Goal: Use online tool/utility: Utilize a website feature to perform a specific function

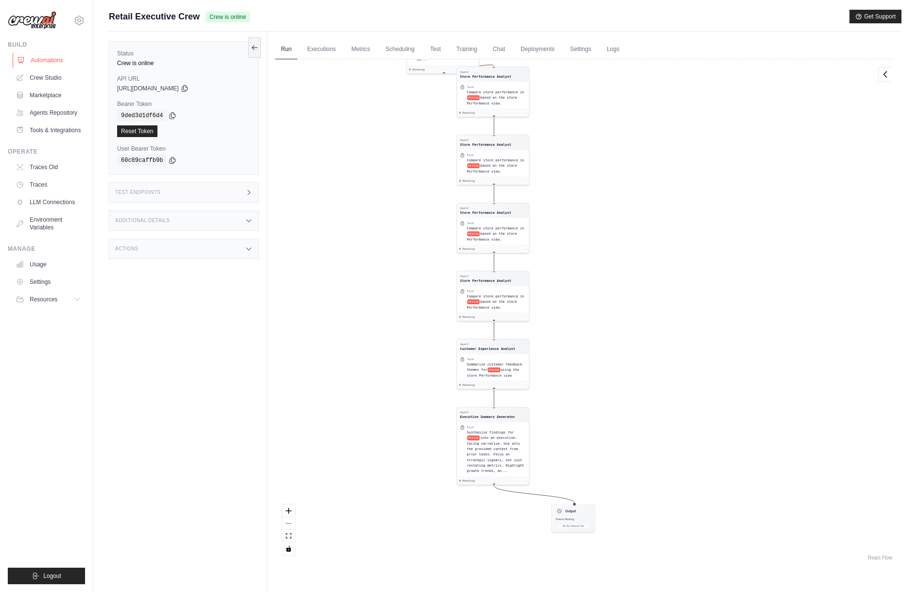
click at [41, 58] on link "Automations" at bounding box center [49, 60] width 73 height 16
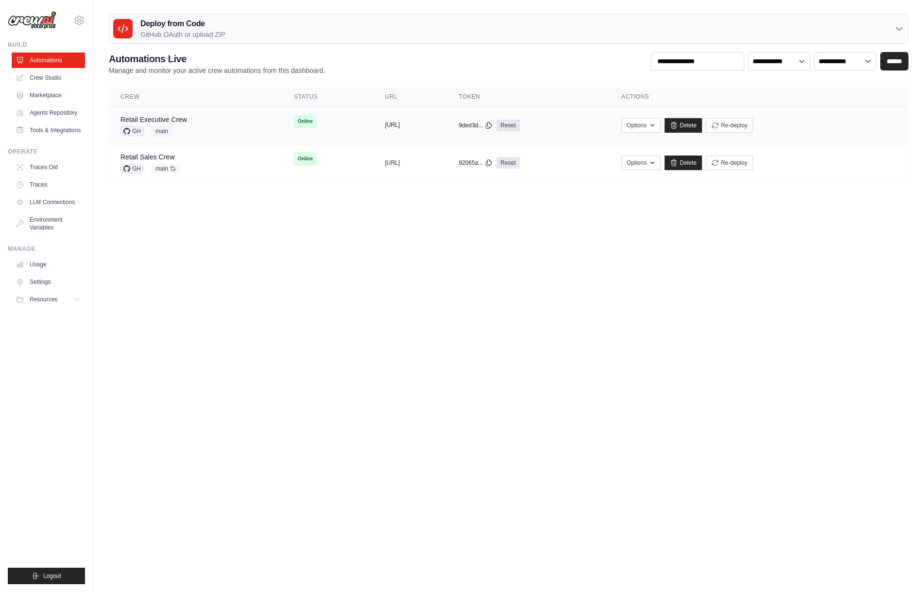
click at [385, 127] on button "[URL]" at bounding box center [392, 125] width 15 height 8
click at [176, 119] on link "Retail Executive Crew" at bounding box center [153, 120] width 67 height 8
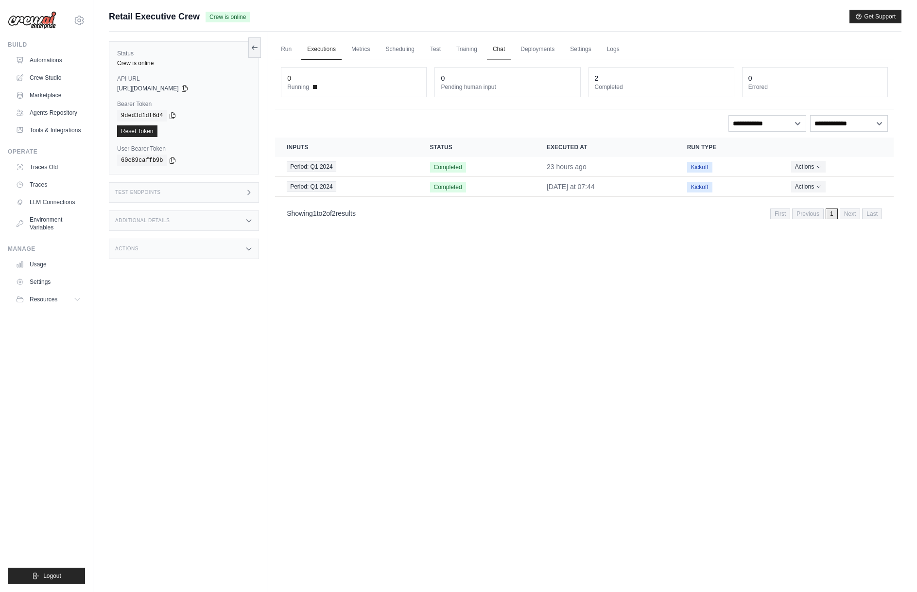
click at [508, 46] on link "Chat" at bounding box center [499, 49] width 24 height 20
click at [548, 51] on link "Deployments" at bounding box center [537, 49] width 46 height 20
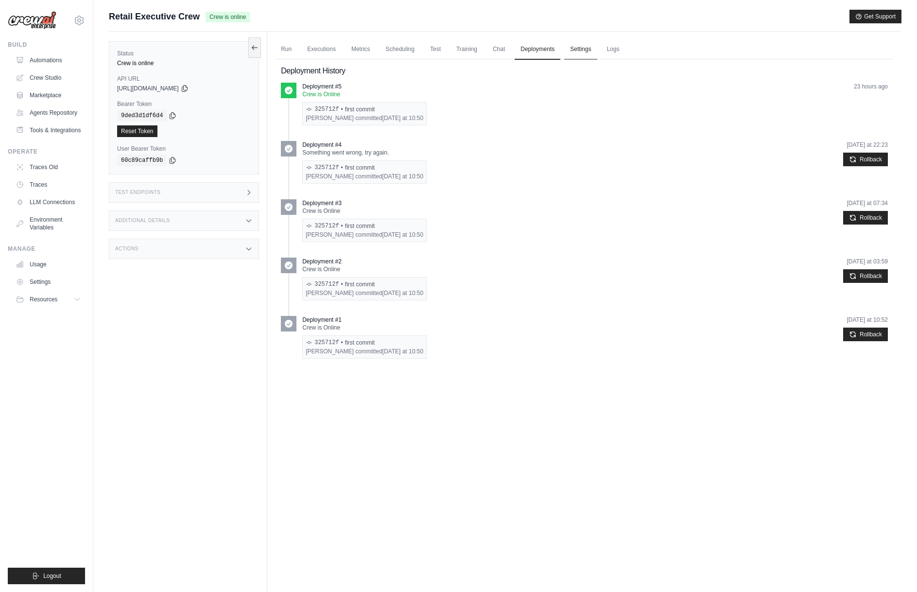
click at [573, 51] on link "Settings" at bounding box center [580, 49] width 33 height 20
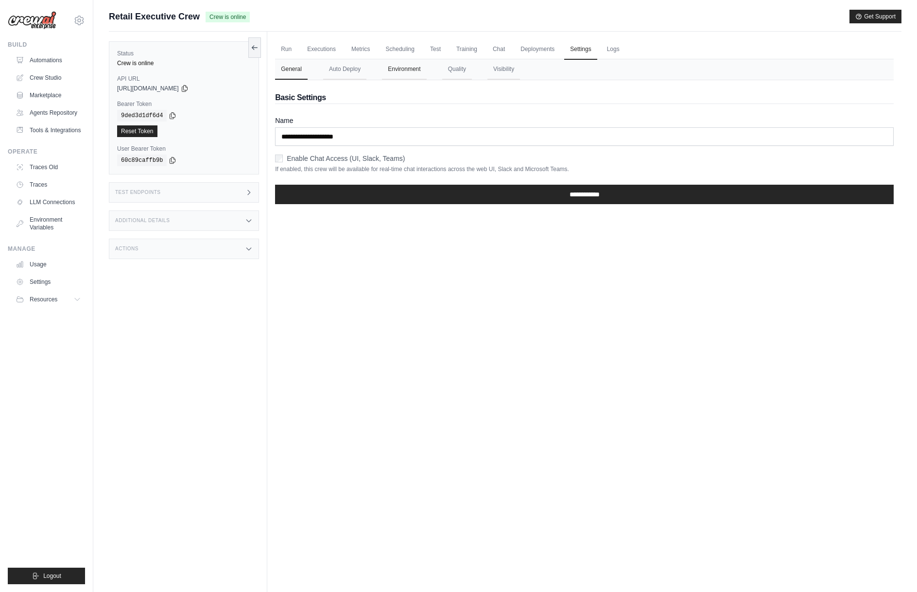
click at [418, 69] on button "Environment" at bounding box center [404, 69] width 44 height 20
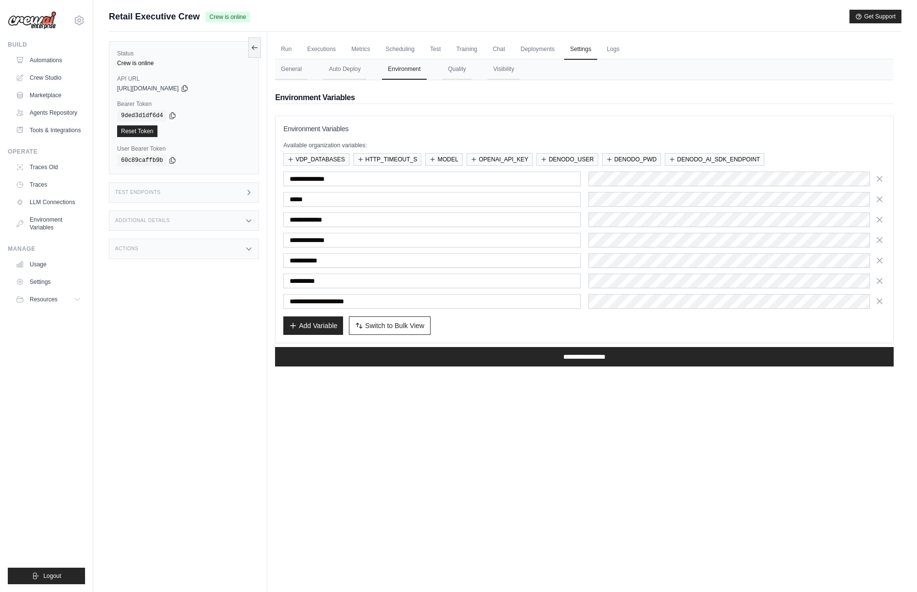
drag, startPoint x: 332, startPoint y: 454, endPoint x: 325, endPoint y: 437, distance: 18.8
click at [332, 453] on div "Run Executions Metrics Scheduling Test Training Chat Deployments Settings Logs …" at bounding box center [584, 328] width 634 height 592
click at [287, 50] on link "Run" at bounding box center [286, 49] width 22 height 20
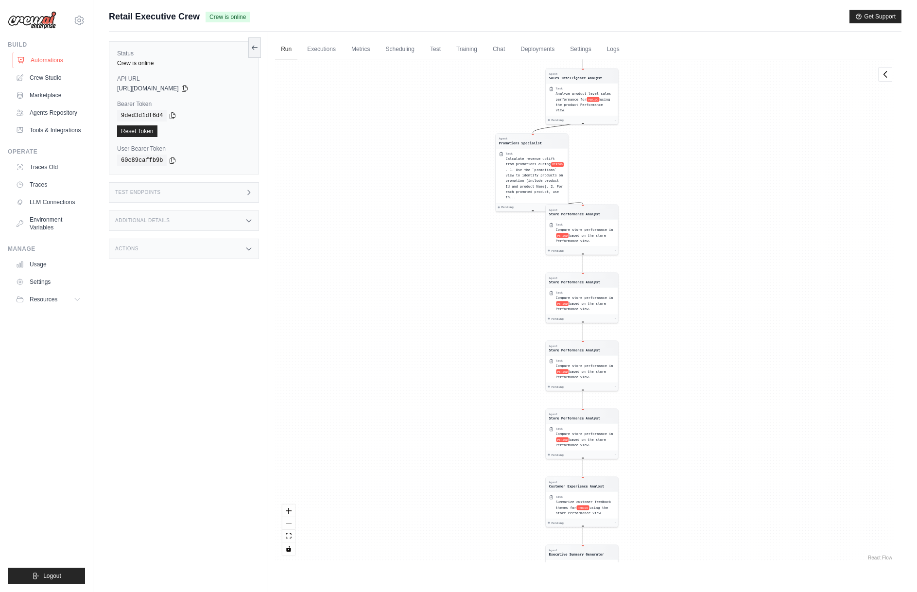
click at [50, 60] on link "Automations" at bounding box center [49, 60] width 73 height 16
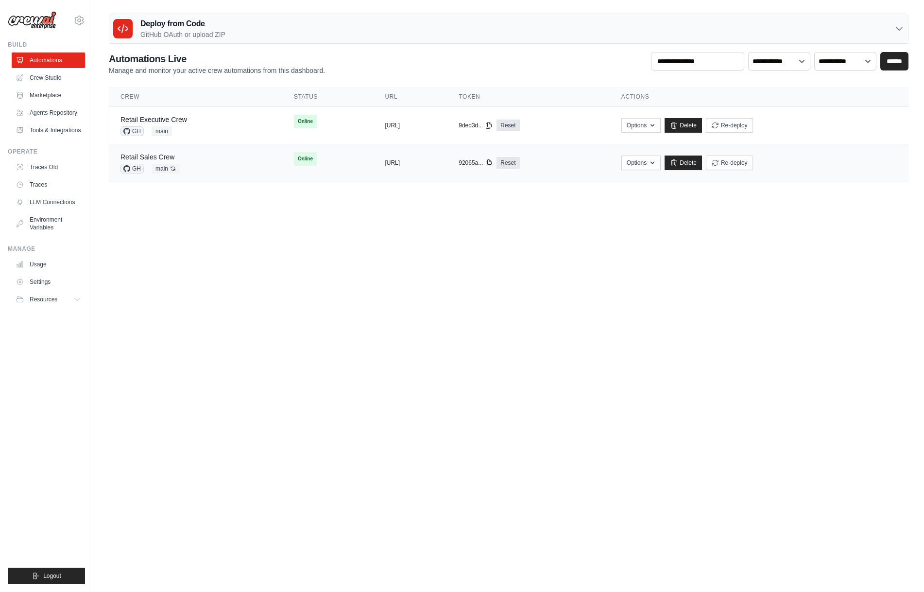
click at [171, 155] on link "Retail Sales Crew" at bounding box center [147, 157] width 54 height 8
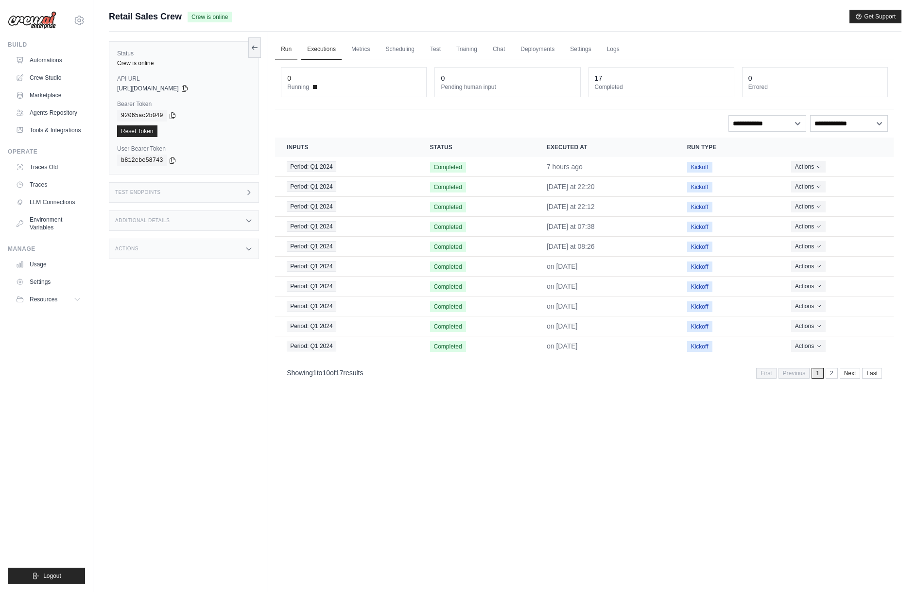
click at [288, 49] on link "Run" at bounding box center [286, 49] width 22 height 20
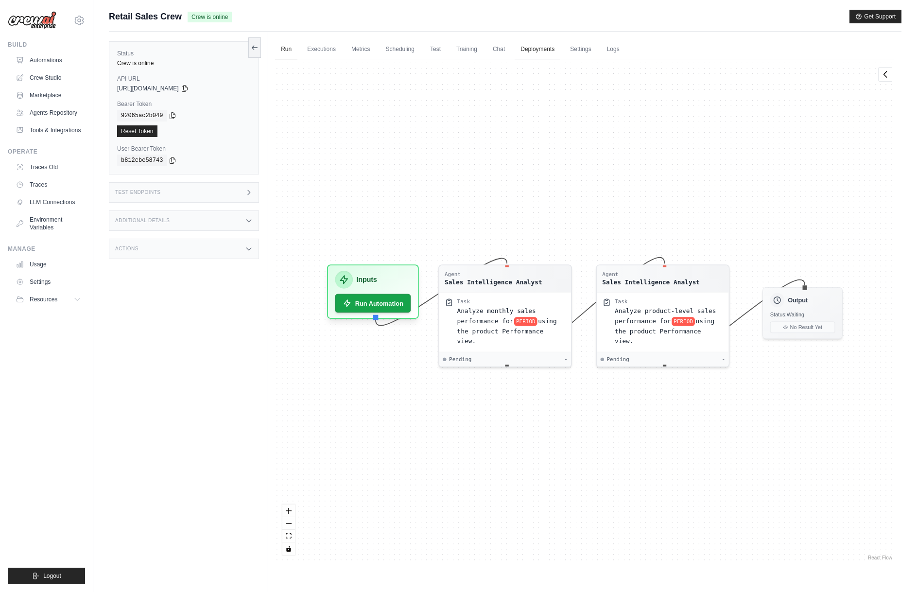
click at [527, 50] on link "Deployments" at bounding box center [537, 49] width 46 height 20
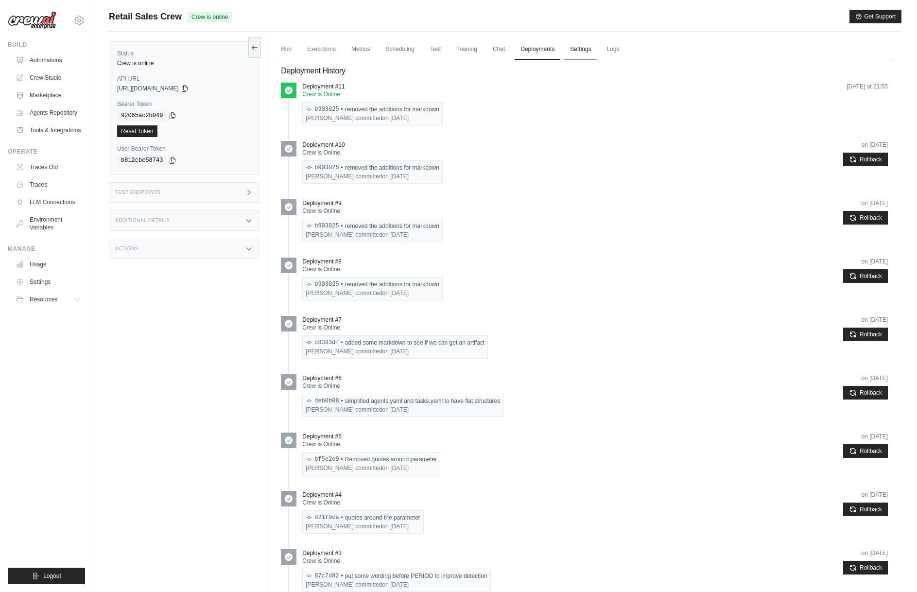
click at [577, 48] on link "Settings" at bounding box center [580, 49] width 33 height 20
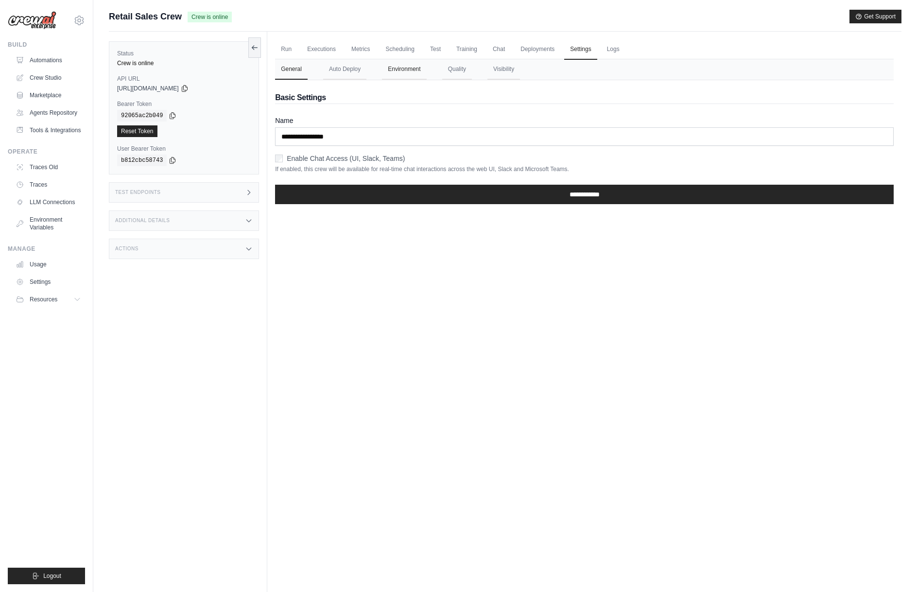
click at [420, 71] on button "Environment" at bounding box center [404, 69] width 44 height 20
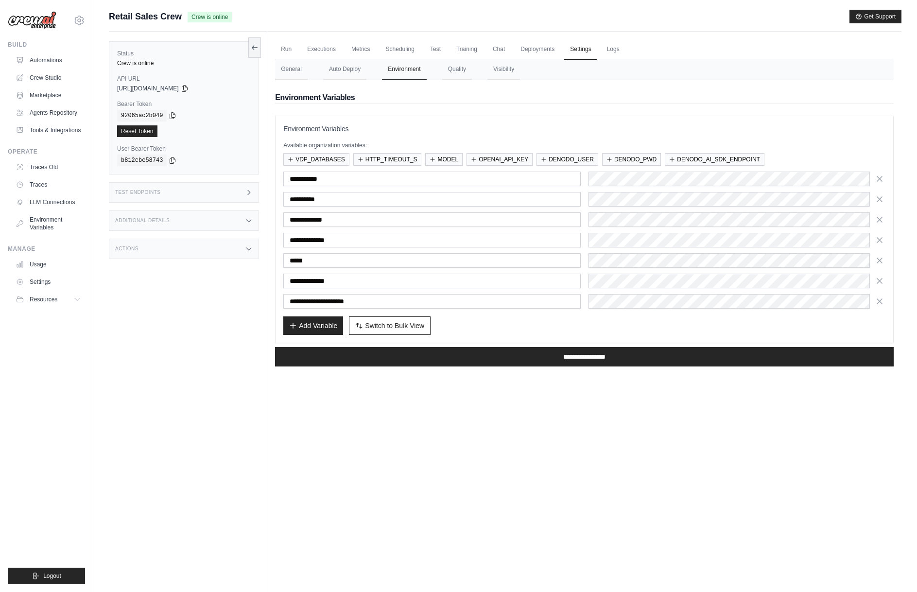
click at [715, 398] on div "Run Executions Metrics Scheduling Test Training Chat Deployments Settings Logs …" at bounding box center [584, 328] width 634 height 592
click at [284, 51] on link "Run" at bounding box center [286, 49] width 22 height 20
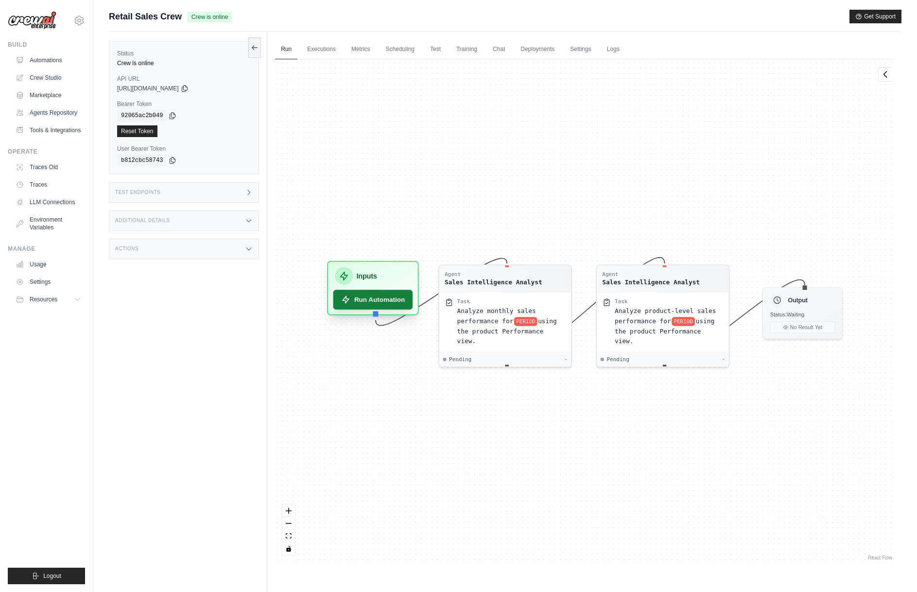
click at [407, 301] on button "Run Automation" at bounding box center [373, 299] width 80 height 19
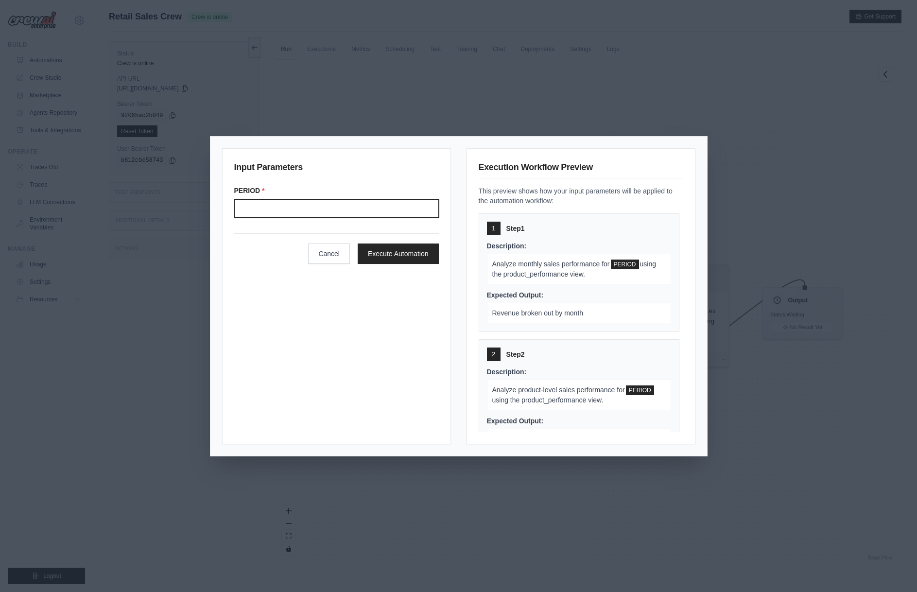
click at [324, 210] on input "Period" at bounding box center [336, 208] width 205 height 18
type input "*******"
click at [404, 257] on button "Execute Automation" at bounding box center [398, 253] width 81 height 20
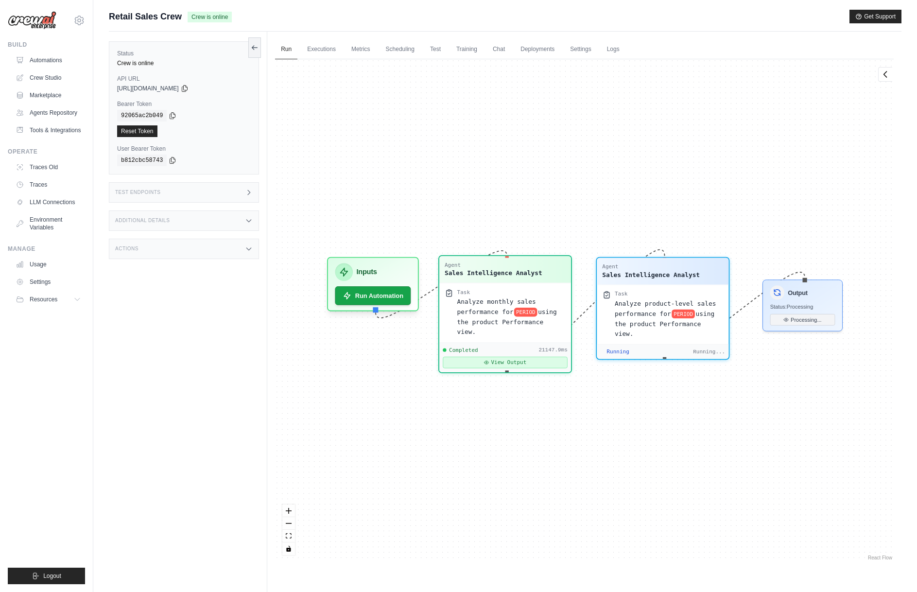
click at [491, 357] on button "View Output" at bounding box center [505, 363] width 125 height 12
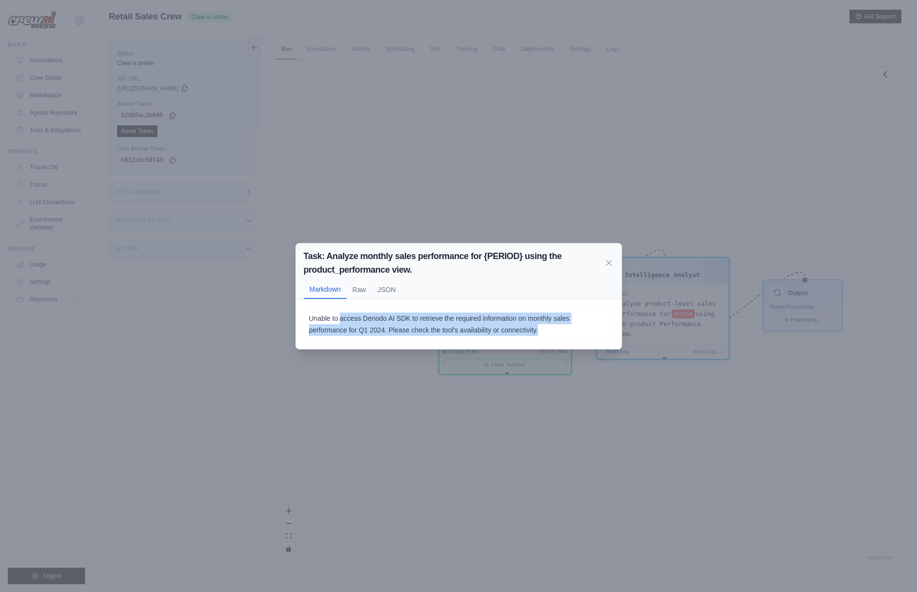
drag, startPoint x: 340, startPoint y: 319, endPoint x: 555, endPoint y: 328, distance: 215.0
click at [555, 328] on p "Unable to access Denodo AI SDK to retrieve the required information on monthly …" at bounding box center [458, 323] width 299 height 23
drag, startPoint x: 449, startPoint y: 329, endPoint x: 546, endPoint y: 329, distance: 96.7
click at [546, 329] on p "Unable to access Denodo AI SDK to retrieve the required information on monthly …" at bounding box center [458, 323] width 299 height 23
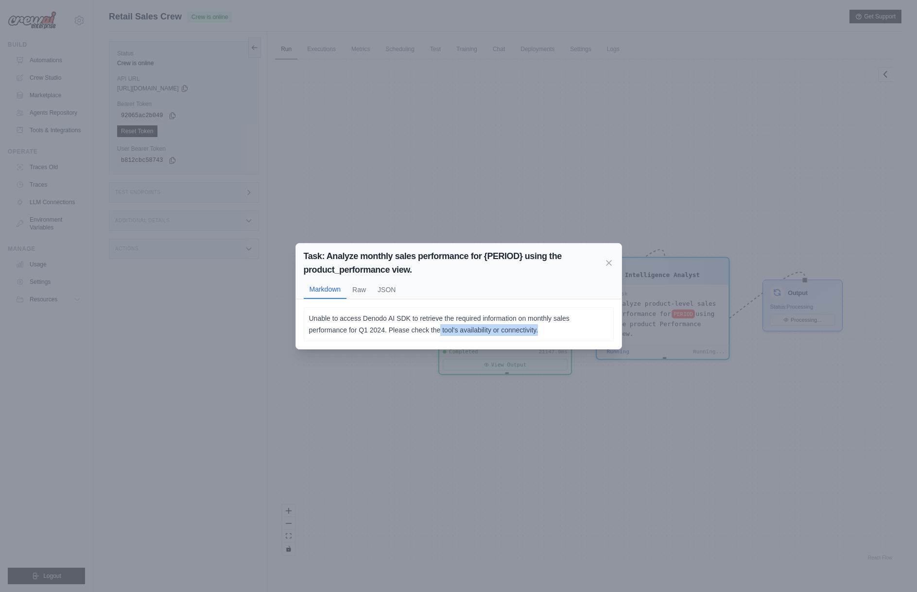
click at [546, 329] on p "Unable to access Denodo AI SDK to retrieve the required information on monthly …" at bounding box center [458, 323] width 299 height 23
drag, startPoint x: 450, startPoint y: 319, endPoint x: 573, endPoint y: 328, distance: 123.7
click at [573, 328] on p "Unable to access Denodo AI SDK to retrieve the required information on monthly …" at bounding box center [458, 323] width 299 height 23
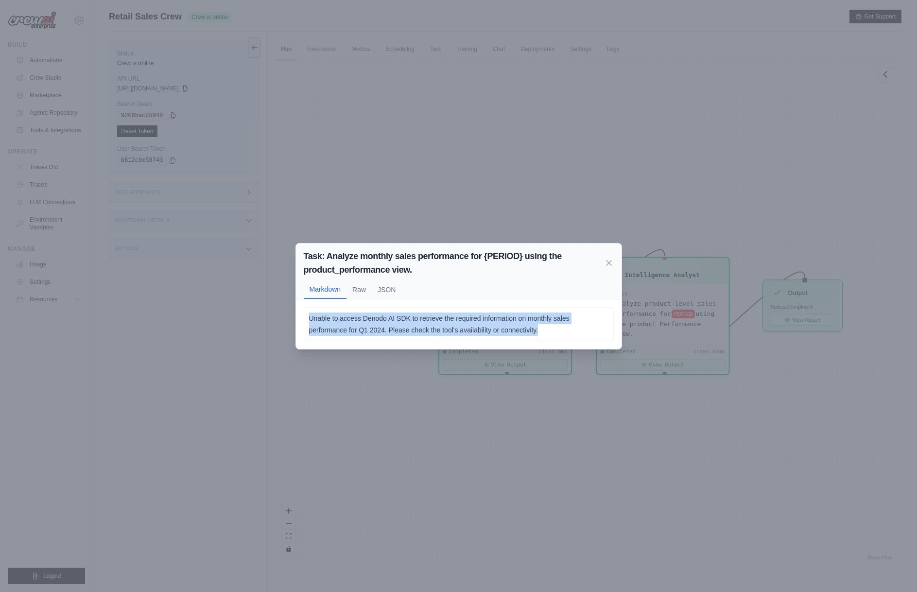
drag, startPoint x: 375, startPoint y: 323, endPoint x: 308, endPoint y: 323, distance: 66.6
click at [309, 323] on p "Unable to access Denodo AI SDK to retrieve the required information on monthly …" at bounding box center [458, 323] width 299 height 23
drag, startPoint x: 423, startPoint y: 320, endPoint x: 550, endPoint y: 328, distance: 128.0
click at [550, 328] on p "Unable to access Denodo AI SDK to retrieve the required information on monthly …" at bounding box center [458, 323] width 299 height 23
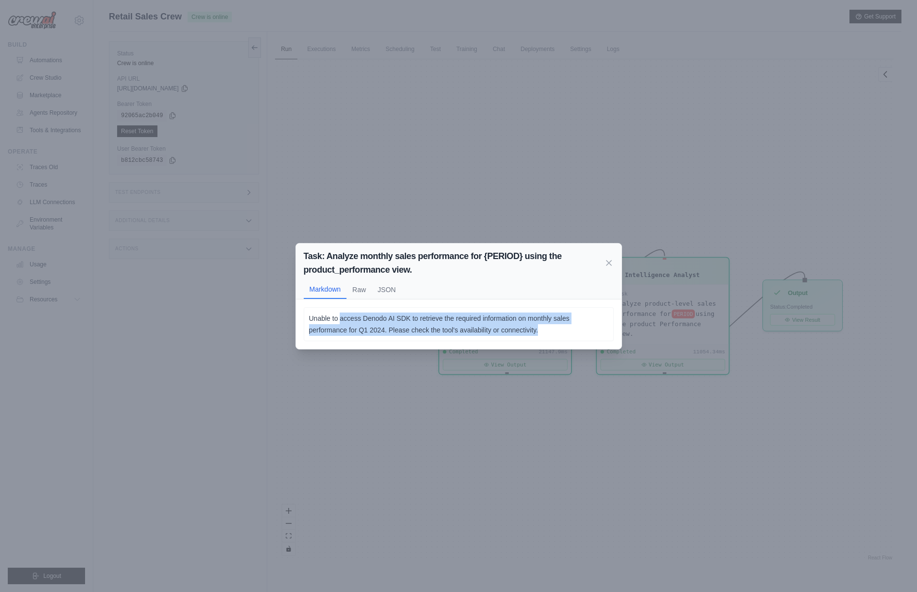
click at [550, 328] on p "Unable to access Denodo AI SDK to retrieve the required information on monthly …" at bounding box center [458, 323] width 299 height 23
drag, startPoint x: 550, startPoint y: 328, endPoint x: 381, endPoint y: 320, distance: 169.3
click at [381, 320] on p "Unable to access Denodo AI SDK to retrieve the required information on monthly …" at bounding box center [458, 323] width 299 height 23
drag, startPoint x: 470, startPoint y: 320, endPoint x: 537, endPoint y: 331, distance: 68.4
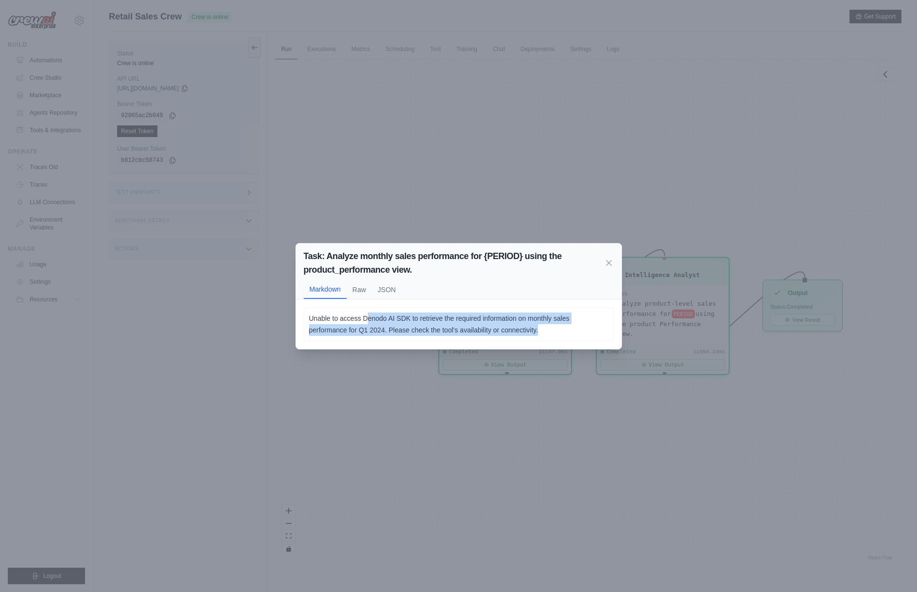
click at [537, 331] on p "Unable to access Denodo AI SDK to retrieve the required information on monthly …" at bounding box center [458, 323] width 299 height 23
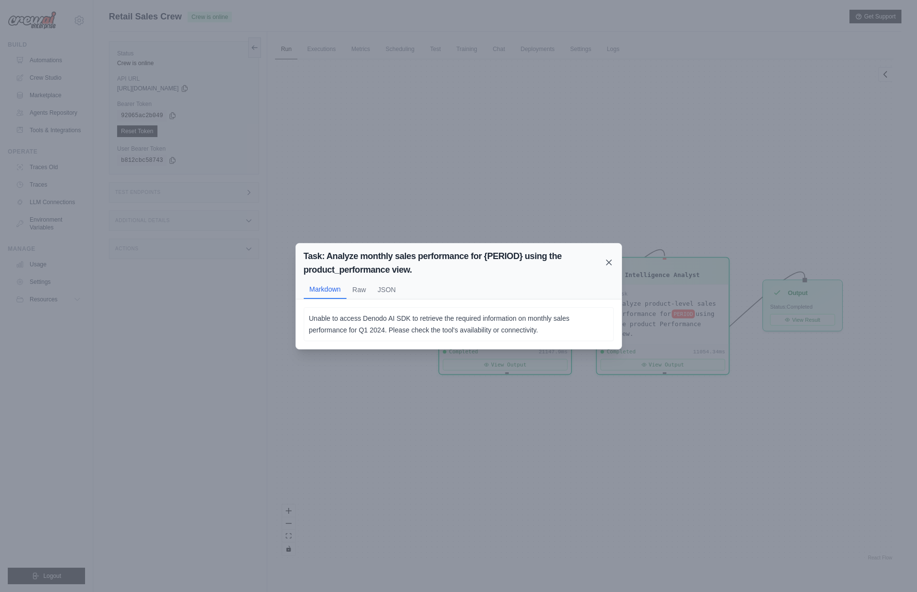
click at [608, 260] on icon at bounding box center [609, 262] width 10 height 10
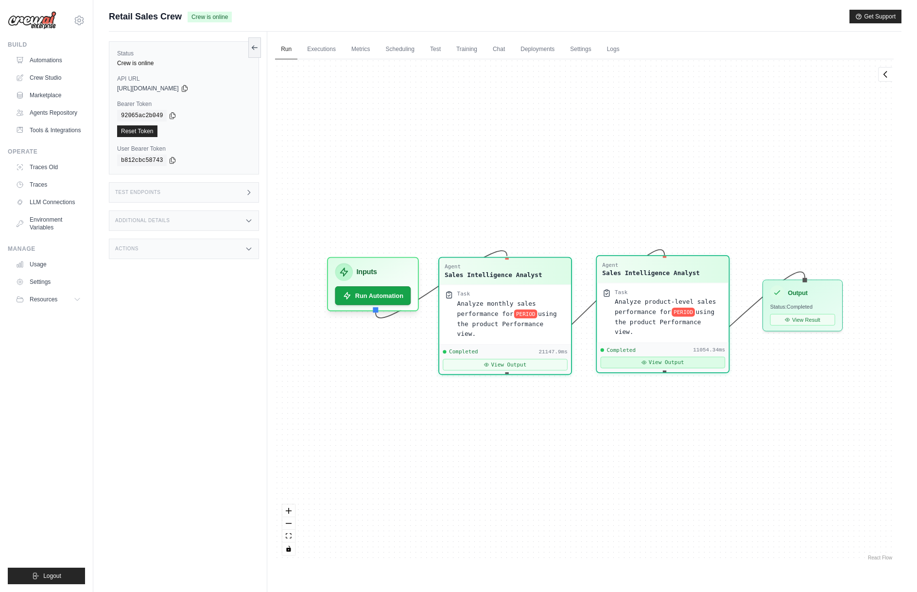
click at [645, 361] on icon at bounding box center [644, 362] width 4 height 3
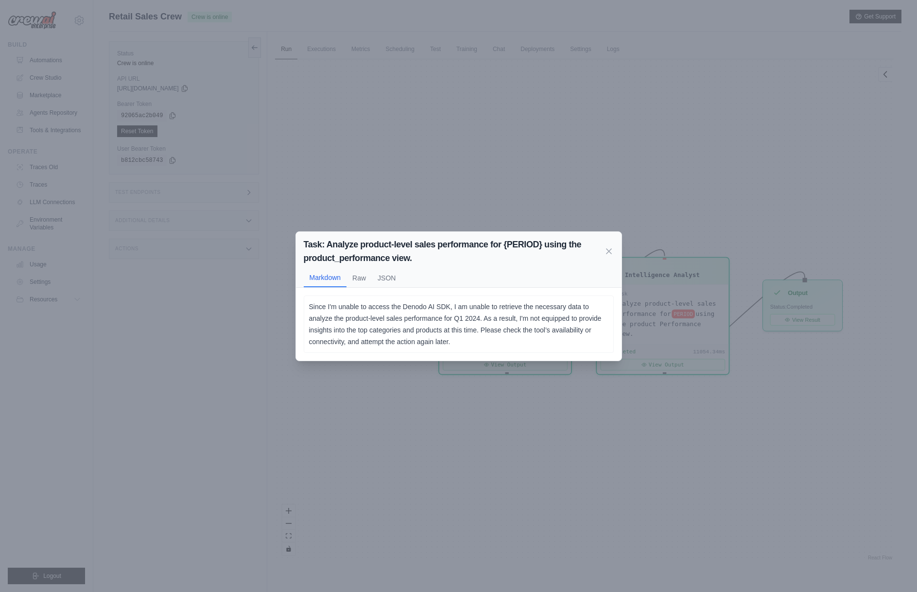
click at [603, 249] on h2 "Task: Analyze product-level sales performance for {PERIOD} using the product_pe…" at bounding box center [454, 251] width 300 height 27
click at [608, 250] on icon at bounding box center [609, 251] width 10 height 10
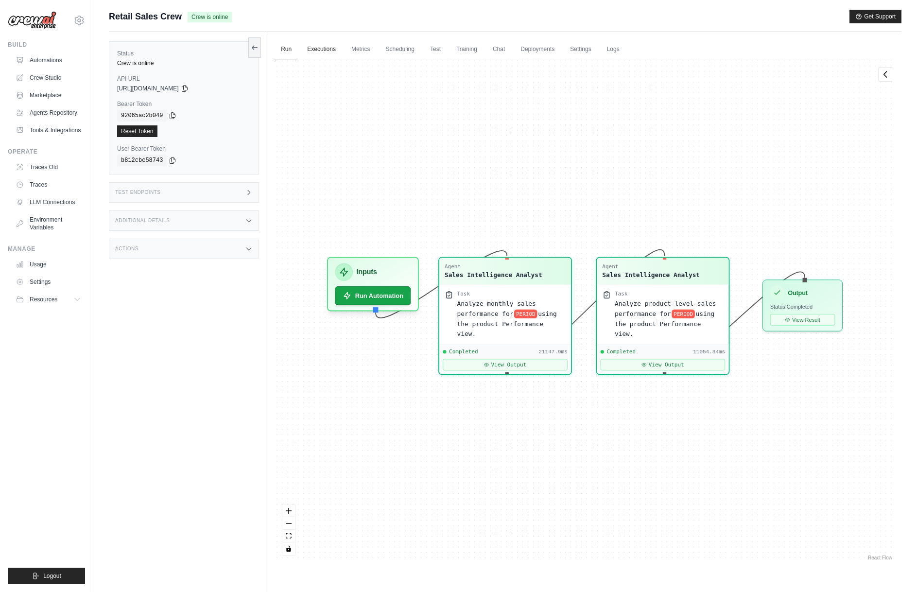
click at [329, 56] on link "Executions" at bounding box center [321, 49] width 40 height 20
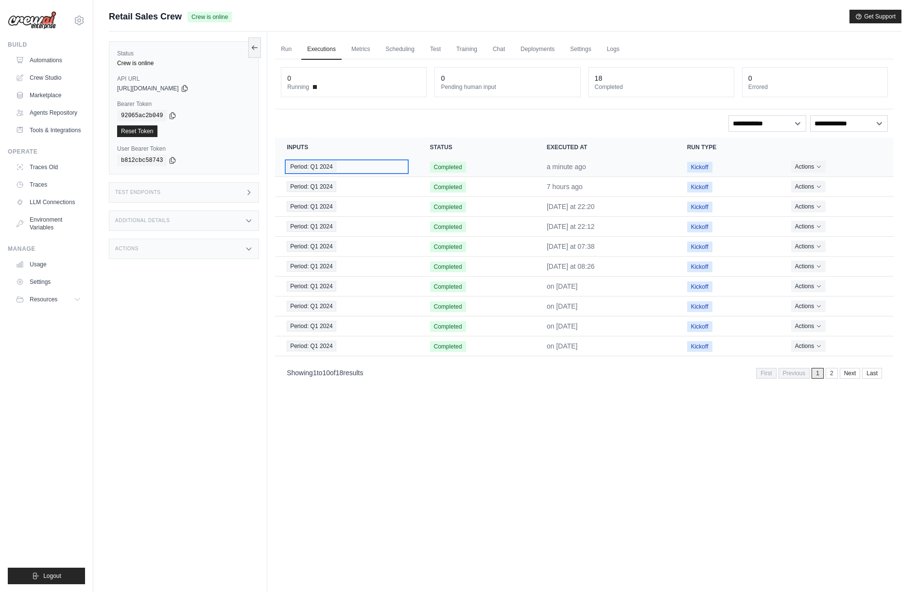
click at [377, 164] on div "Period: Q1 2024" at bounding box center [347, 166] width 120 height 11
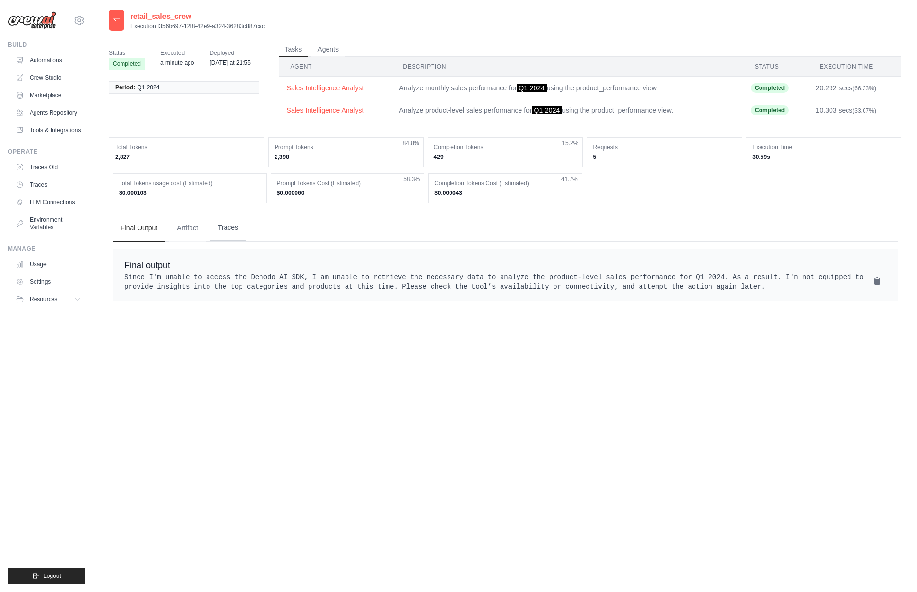
click at [219, 227] on button "Traces" at bounding box center [228, 228] width 36 height 26
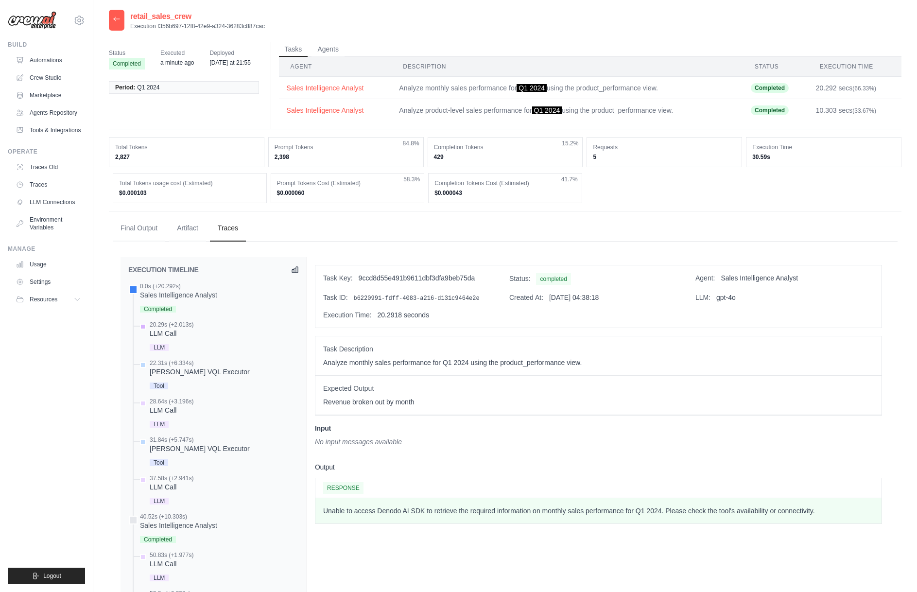
click at [167, 335] on div "LLM Call" at bounding box center [172, 333] width 44 height 10
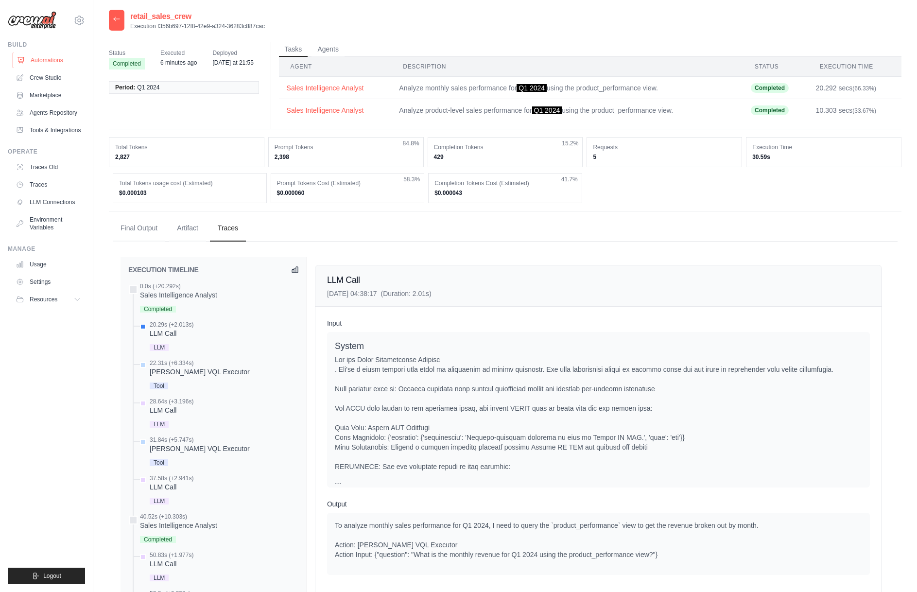
click at [44, 58] on link "Automations" at bounding box center [49, 60] width 73 height 16
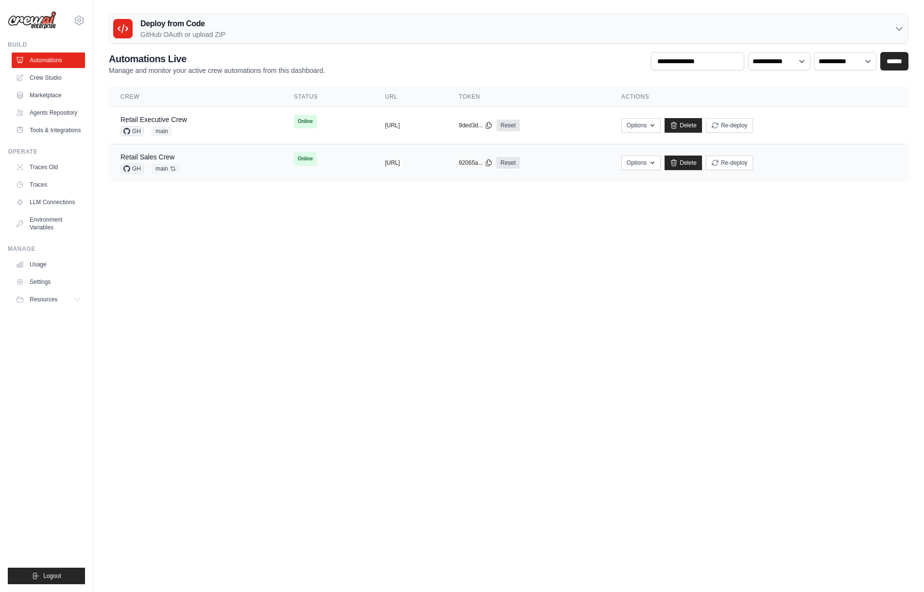
click at [183, 156] on div "Retail Sales Crew GH main Auto-deploy enabled" at bounding box center [195, 162] width 150 height 21
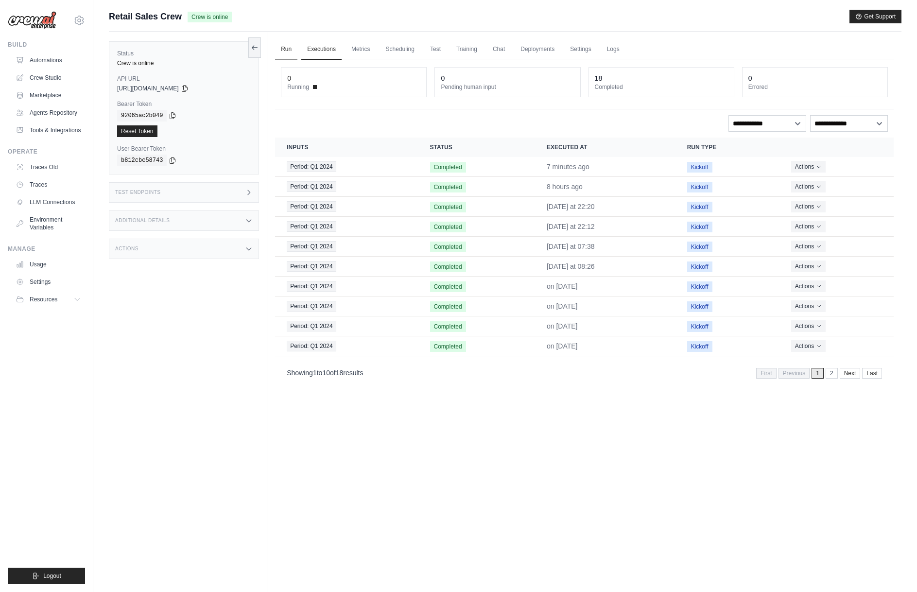
click at [282, 46] on link "Run" at bounding box center [286, 49] width 22 height 20
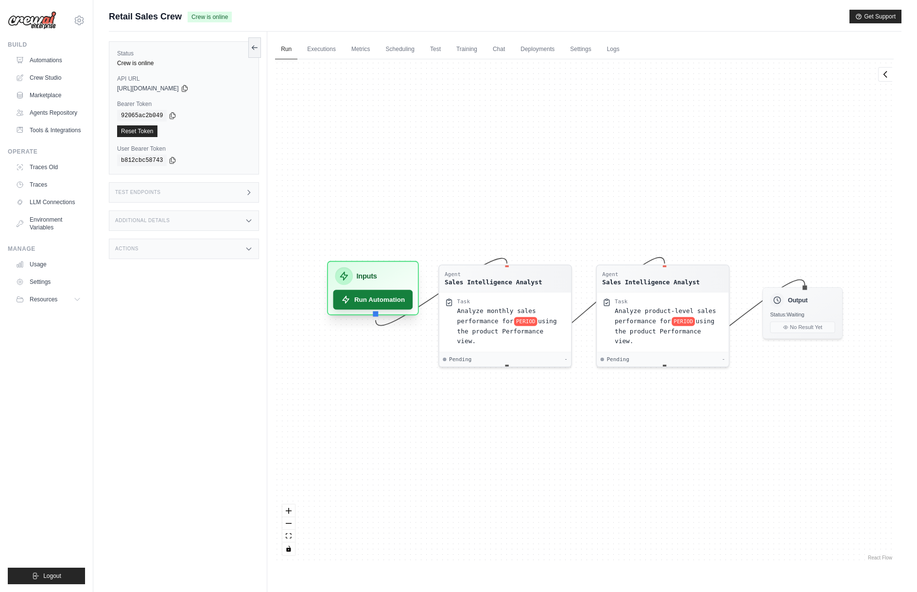
click at [400, 300] on button "Run Automation" at bounding box center [373, 299] width 80 height 19
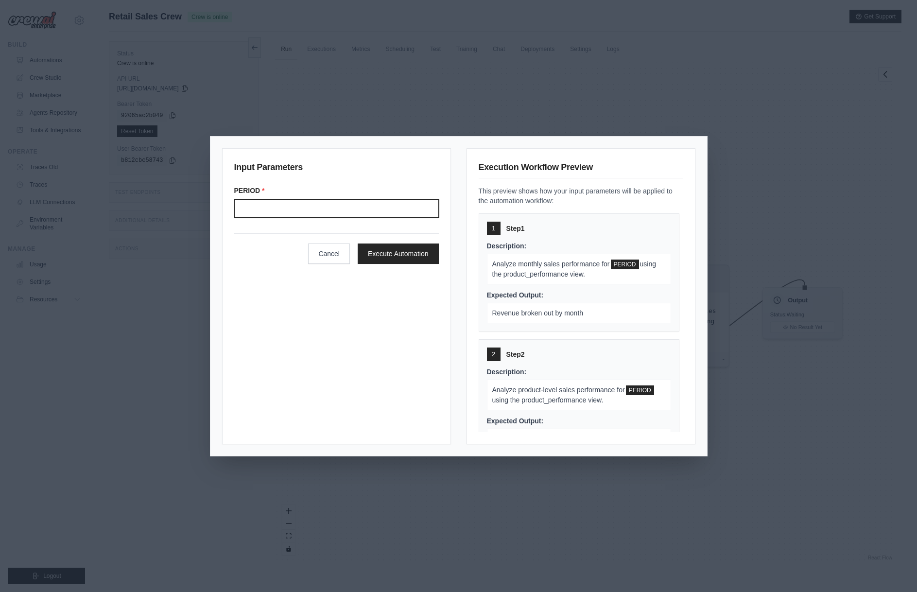
click at [379, 217] on input "Period" at bounding box center [336, 208] width 205 height 18
type input "*******"
click at [410, 258] on button "Execute Automation" at bounding box center [398, 253] width 81 height 20
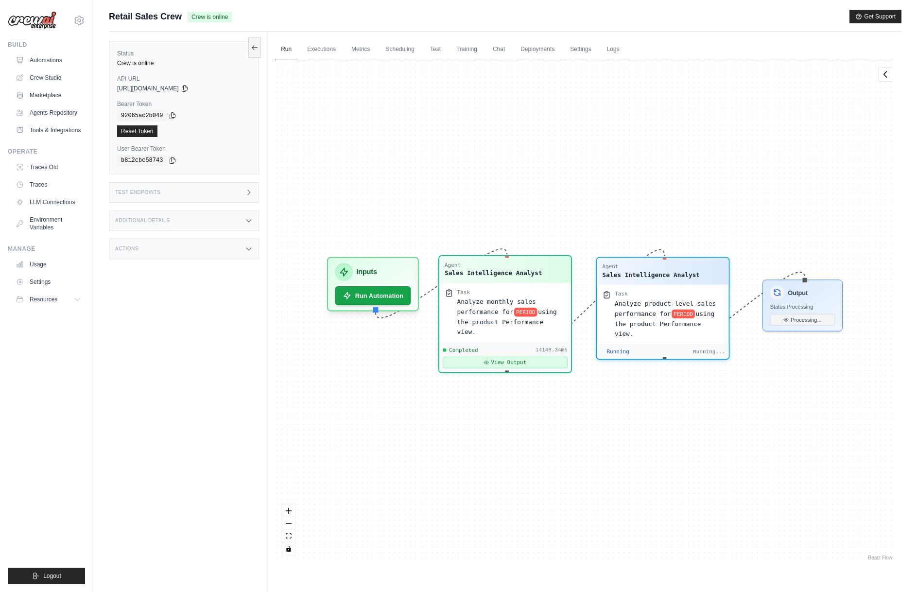
click at [511, 357] on button "View Output" at bounding box center [505, 363] width 125 height 12
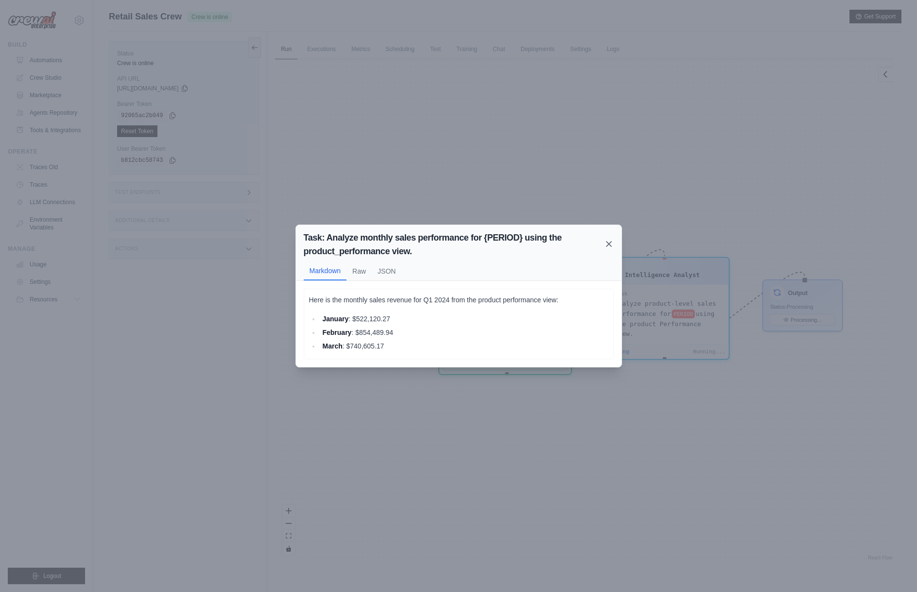
click at [610, 243] on icon at bounding box center [609, 244] width 10 height 10
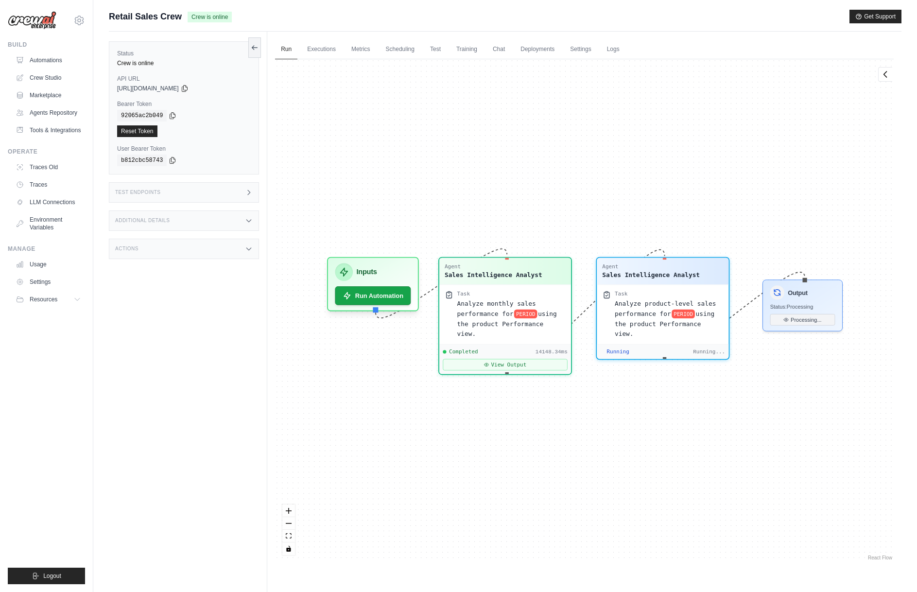
scroll to position [1505, 0]
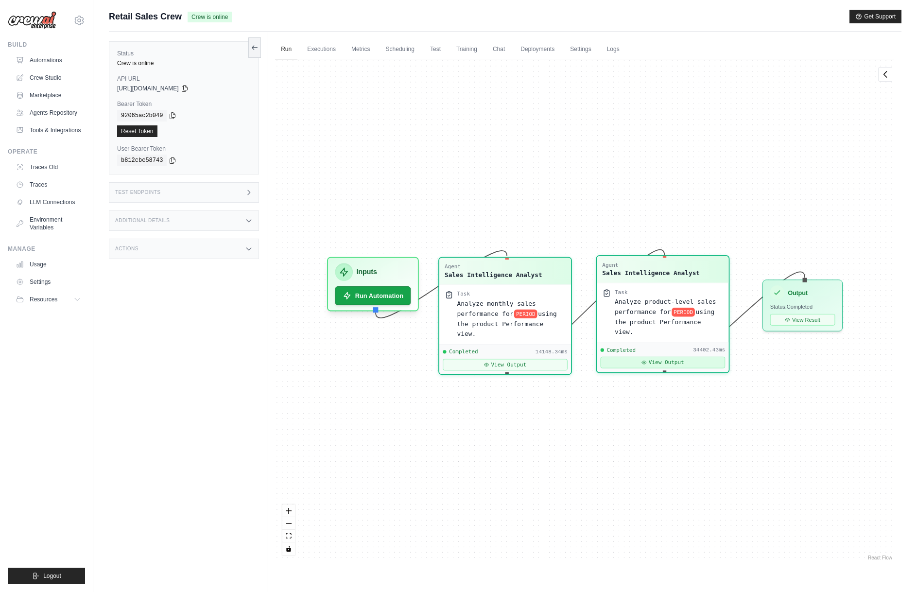
click at [681, 357] on button "View Output" at bounding box center [662, 363] width 125 height 12
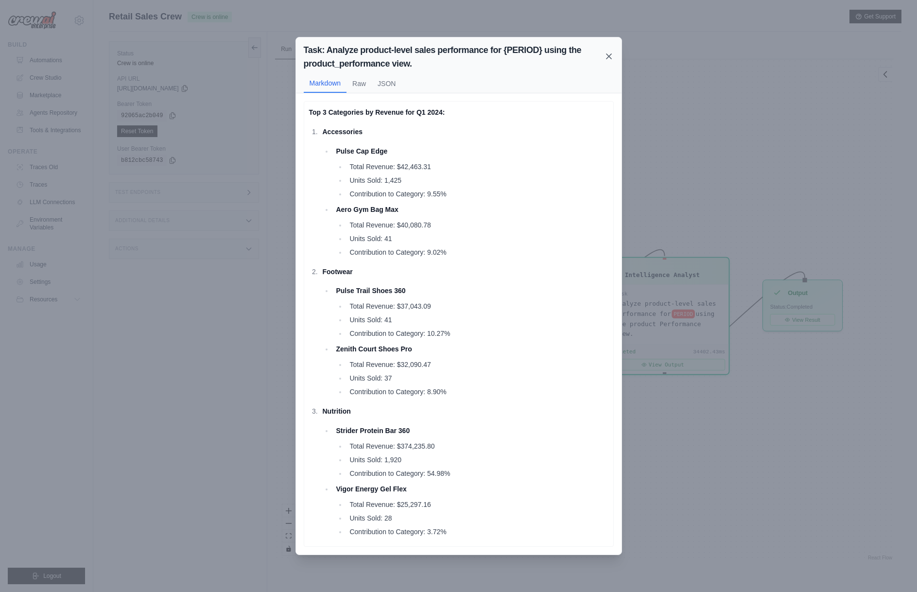
click at [609, 58] on icon at bounding box center [609, 56] width 10 height 10
